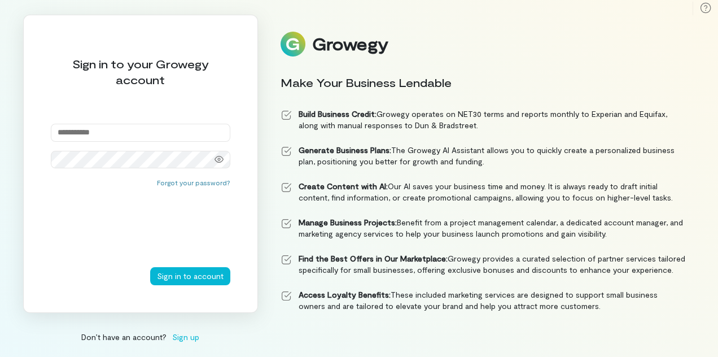
click at [117, 133] on input "email" at bounding box center [141, 133] width 180 height 18
type input "**********"
click at [218, 160] on icon at bounding box center [219, 159] width 9 height 7
click at [218, 160] on icon at bounding box center [219, 159] width 9 height 9
click at [205, 277] on button "Sign in to account" at bounding box center [190, 276] width 80 height 18
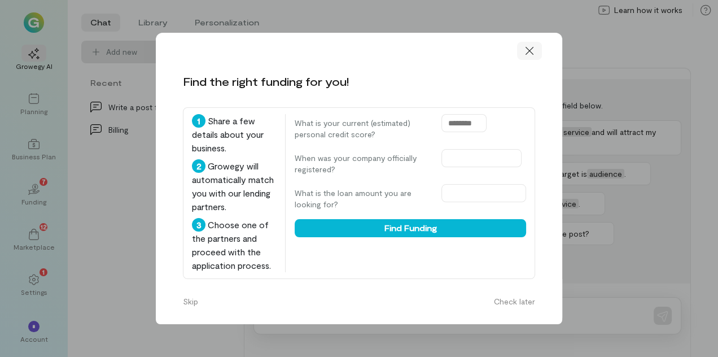
click at [529, 51] on icon at bounding box center [530, 51] width 8 height 8
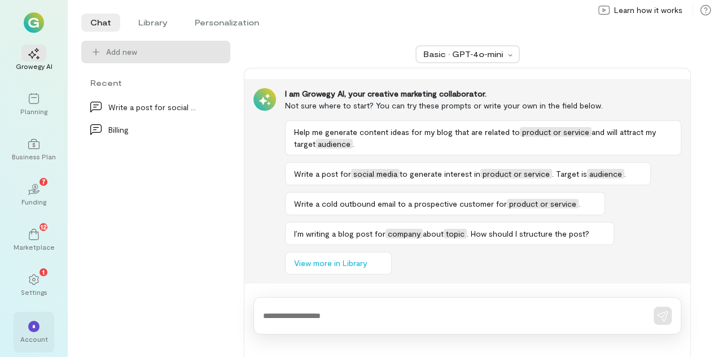
click at [30, 331] on div "*" at bounding box center [33, 326] width 11 height 11
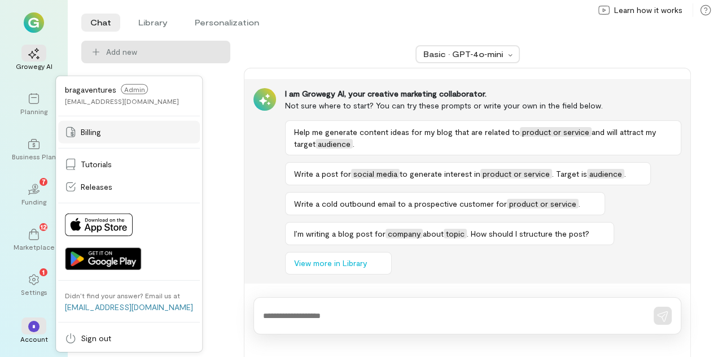
click at [96, 134] on span "Billing" at bounding box center [91, 131] width 20 height 11
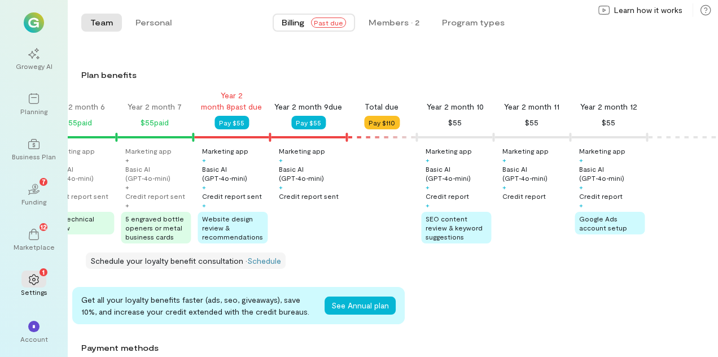
scroll to position [137, 0]
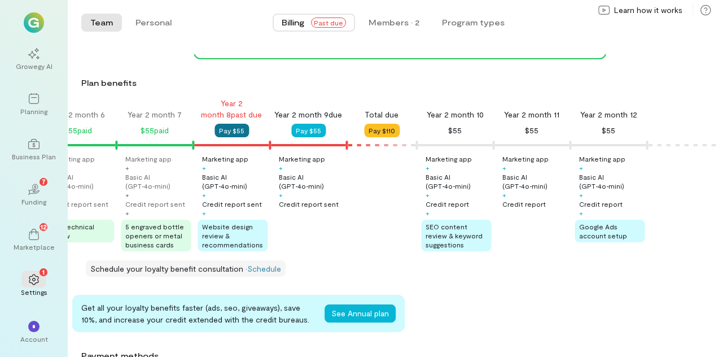
click at [233, 129] on button "Pay $55" at bounding box center [232, 131] width 34 height 14
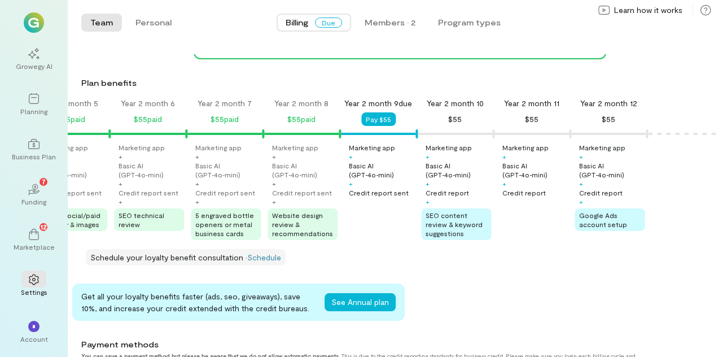
click at [218, 110] on div "Year 2 month 7 $55 paid" at bounding box center [224, 112] width 77 height 28
click at [222, 176] on div "Basic AI (GPT‑4o‑mini)" at bounding box center [227, 170] width 65 height 18
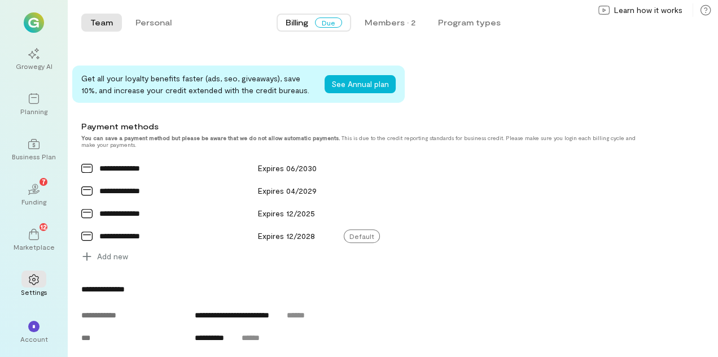
scroll to position [358, 0]
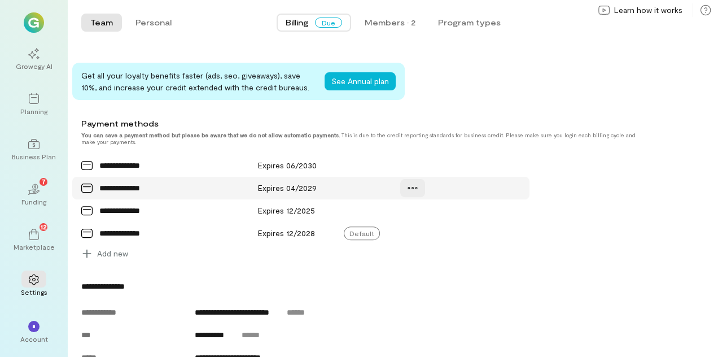
click at [415, 187] on icon at bounding box center [412, 187] width 11 height 11
click at [421, 209] on icon at bounding box center [415, 212] width 11 height 11
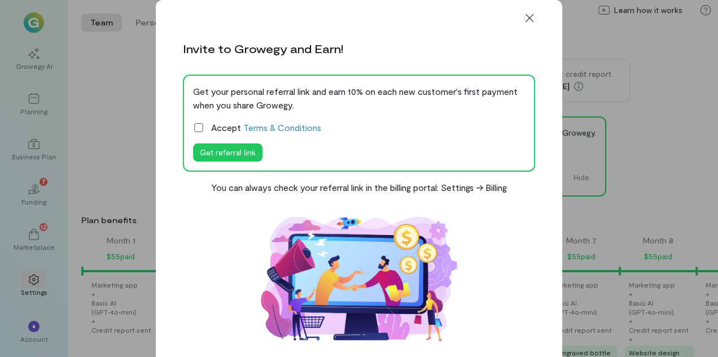
scroll to position [0, 1278]
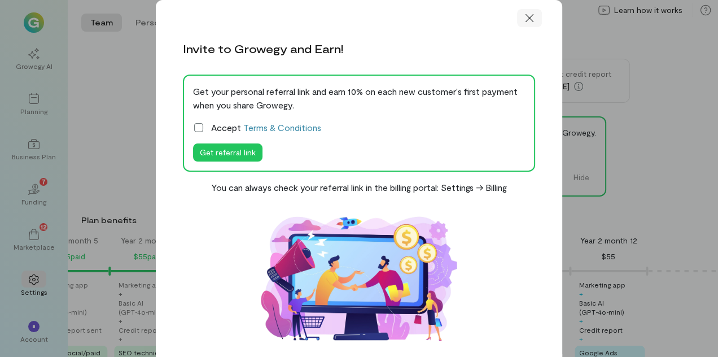
click at [531, 22] on icon at bounding box center [529, 17] width 11 height 11
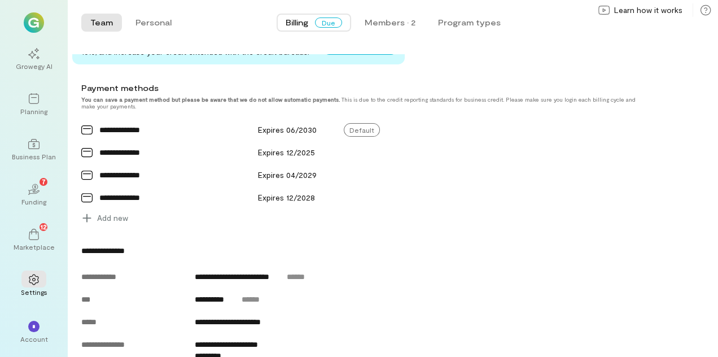
scroll to position [402, 0]
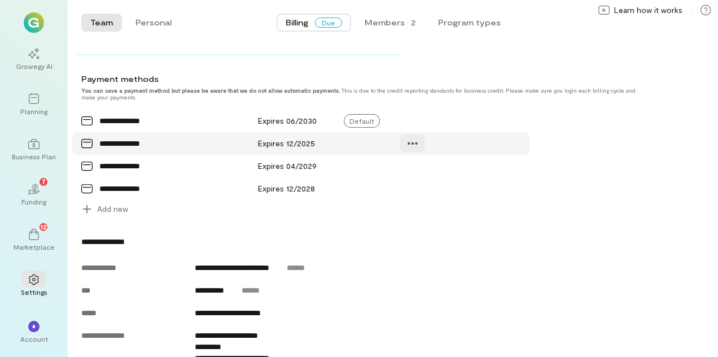
click at [415, 142] on icon at bounding box center [413, 143] width 10 height 2
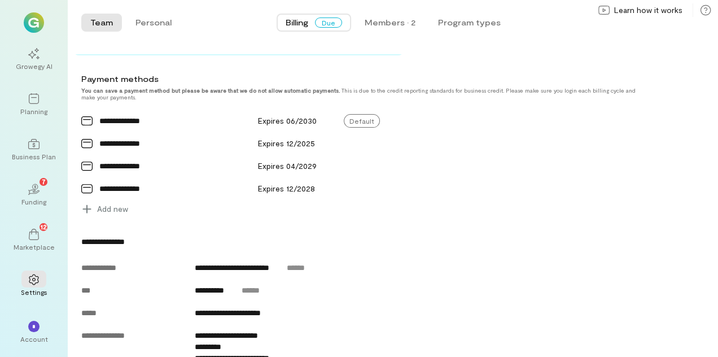
click at [581, 256] on div "**********" at bounding box center [367, 333] width 573 height 194
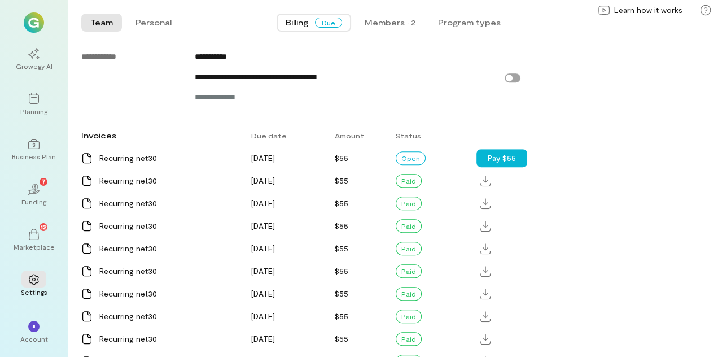
scroll to position [736, 0]
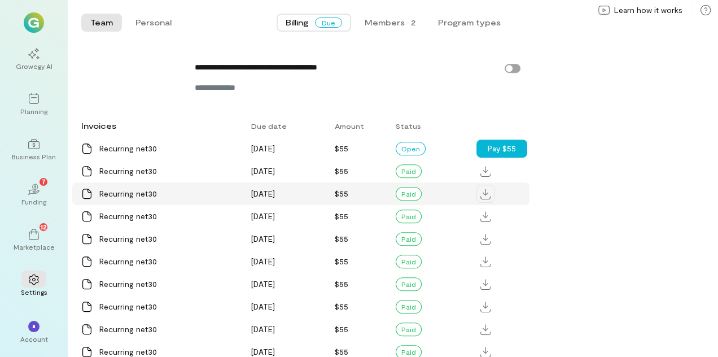
click at [484, 195] on icon at bounding box center [485, 194] width 10 height 11
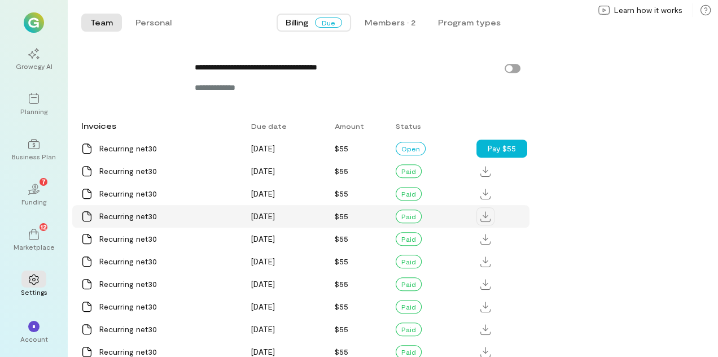
click at [485, 218] on icon at bounding box center [485, 216] width 10 height 11
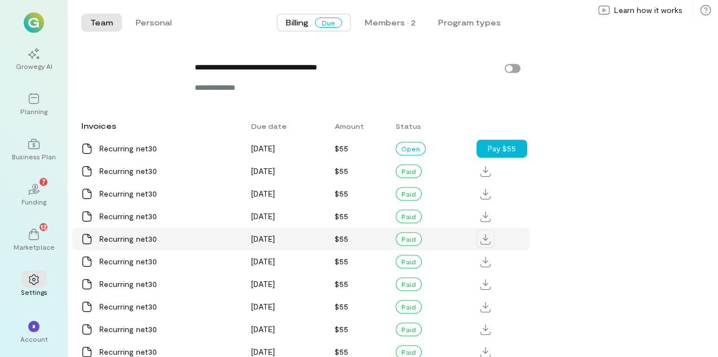
click at [486, 242] on icon at bounding box center [485, 239] width 10 height 11
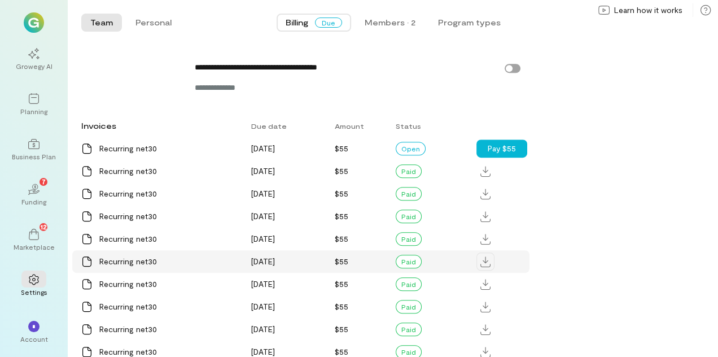
click at [487, 265] on icon at bounding box center [485, 261] width 10 height 11
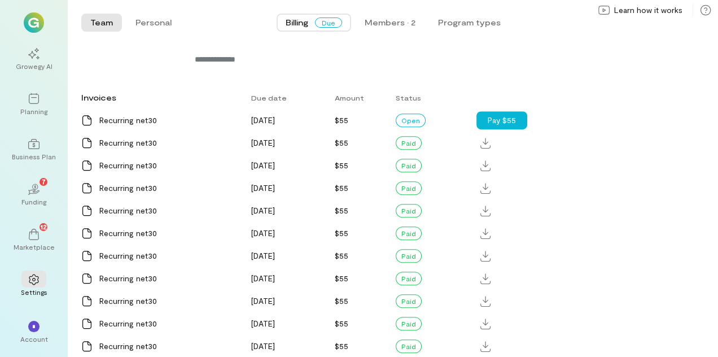
scroll to position [766, 0]
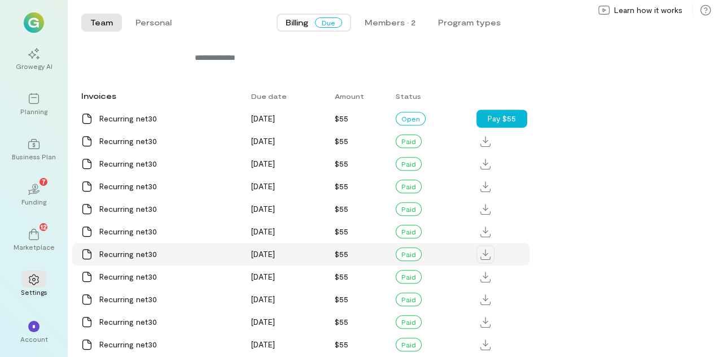
click at [484, 255] on icon at bounding box center [485, 254] width 10 height 11
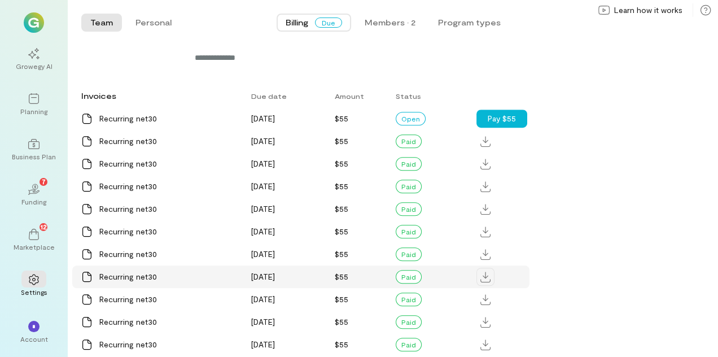
click at [488, 277] on icon at bounding box center [485, 277] width 10 height 11
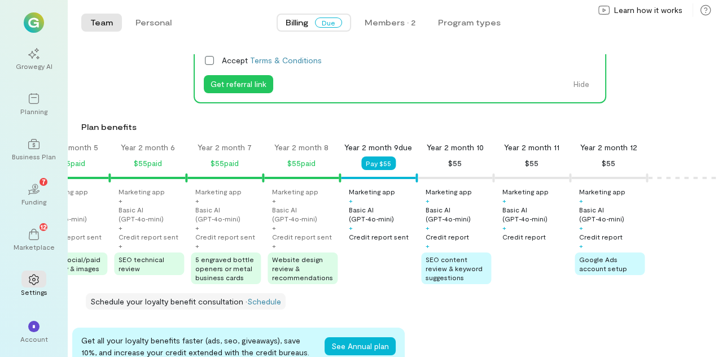
scroll to position [96, 0]
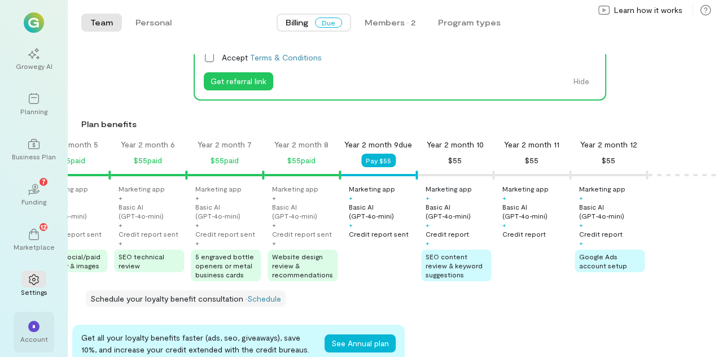
click at [34, 327] on span "*" at bounding box center [33, 326] width 3 height 7
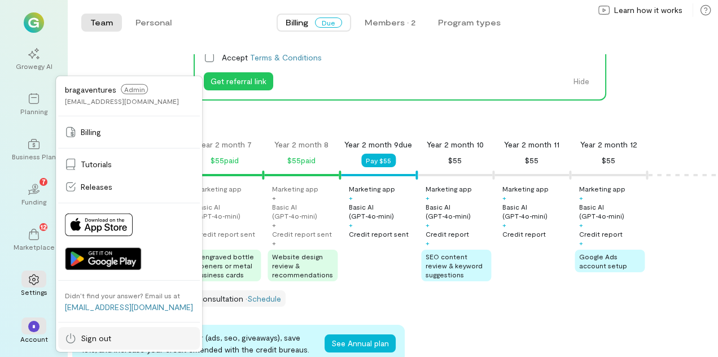
click at [89, 338] on span "Sign out" at bounding box center [96, 337] width 30 height 11
